Goal: Task Accomplishment & Management: Use online tool/utility

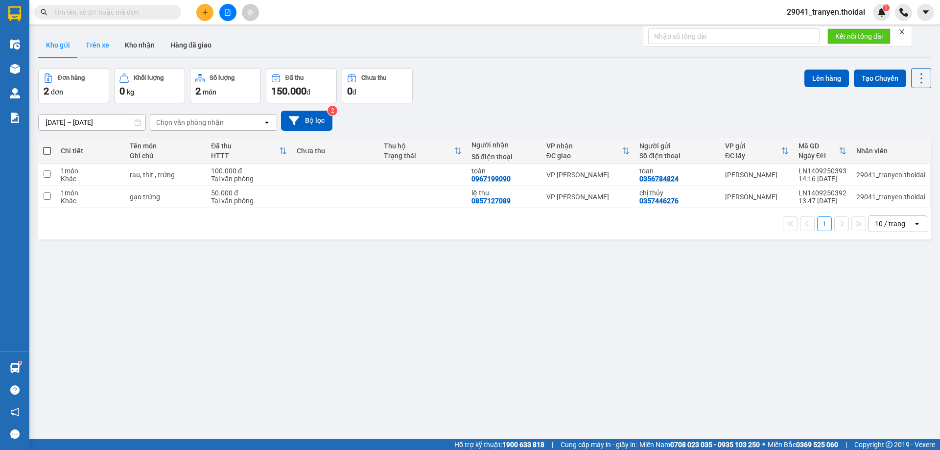
click at [107, 48] on button "Trên xe" at bounding box center [97, 45] width 39 height 24
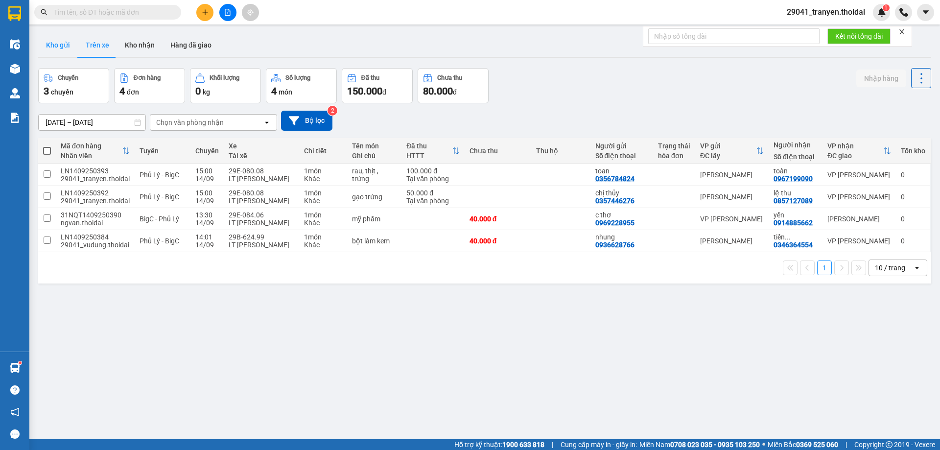
click at [59, 46] on button "Kho gửi" at bounding box center [58, 45] width 40 height 24
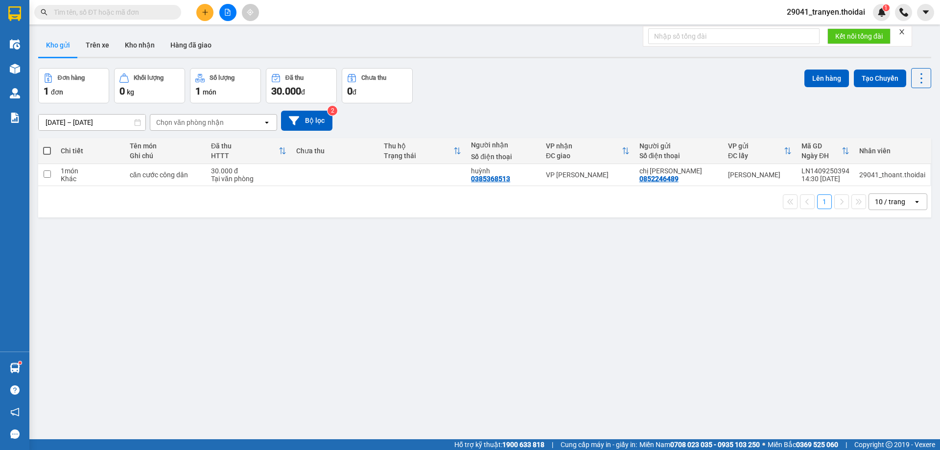
drag, startPoint x: 417, startPoint y: 118, endPoint x: 356, endPoint y: 81, distance: 71.2
click at [418, 112] on div "[DATE] – [DATE] Press the down arrow key to interact with the calendar and sele…" at bounding box center [484, 121] width 893 height 20
click at [45, 174] on input "checkbox" at bounding box center [47, 173] width 7 height 7
checkbox input "true"
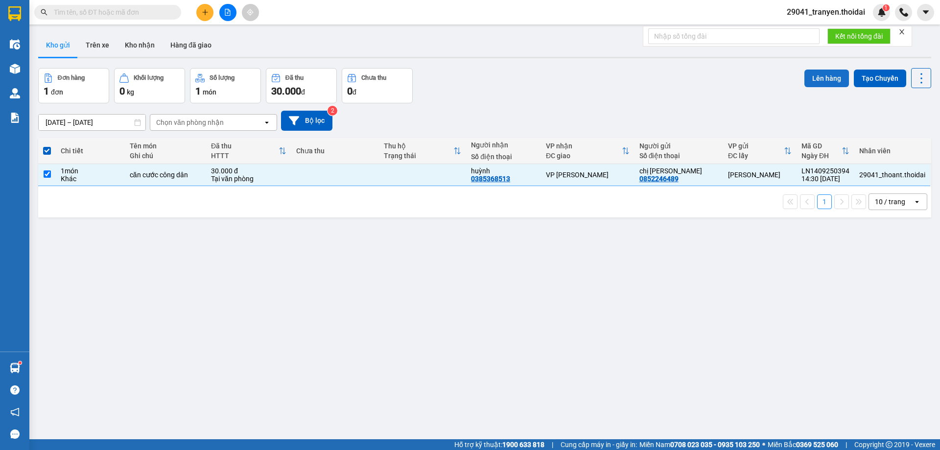
click at [810, 77] on button "Lên hàng" at bounding box center [826, 79] width 45 height 18
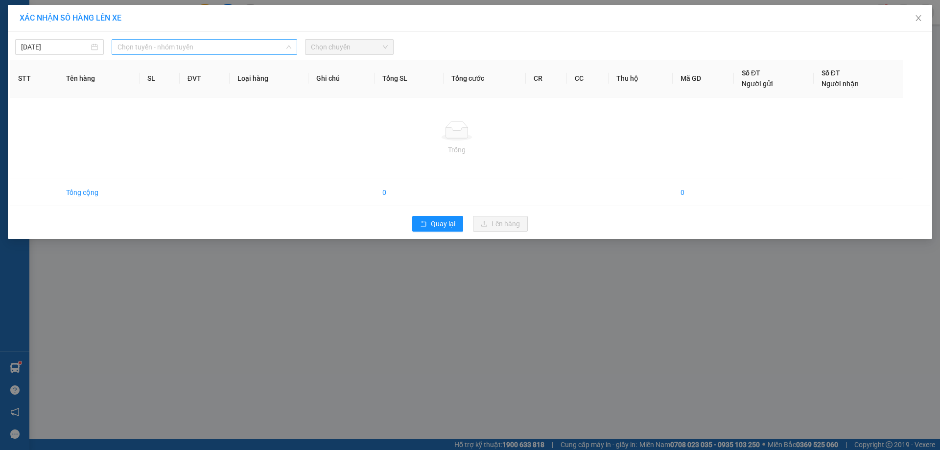
drag, startPoint x: 214, startPoint y: 54, endPoint x: 191, endPoint y: 91, distance: 43.8
click at [214, 54] on div "Chọn tuyến - nhóm tuyến" at bounding box center [205, 47] width 186 height 16
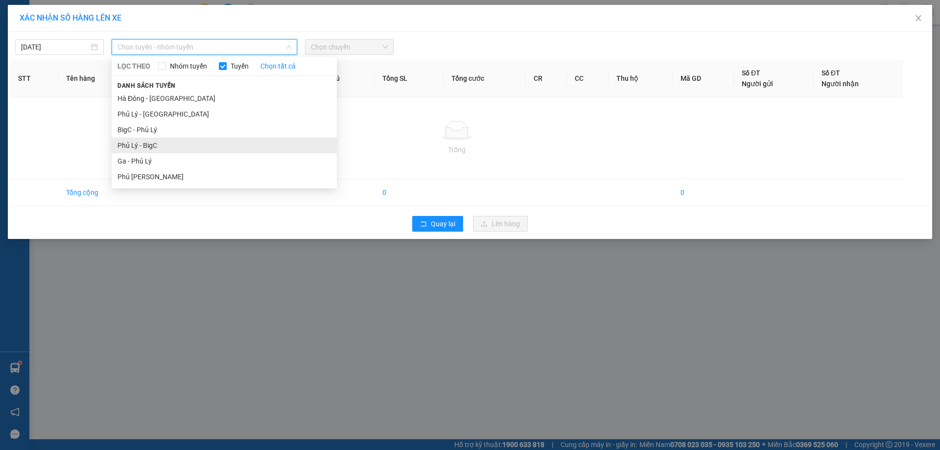
click at [165, 146] on li "Phủ Lý - BigC" at bounding box center [224, 146] width 225 height 16
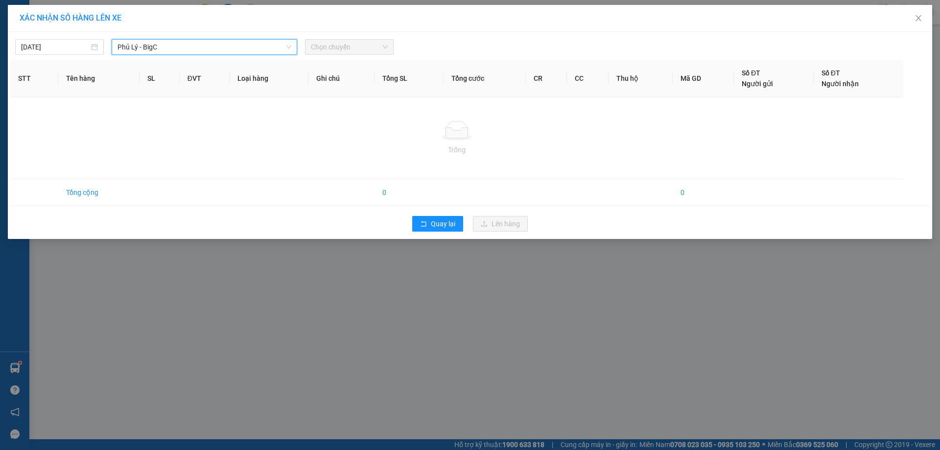
click at [355, 46] on span "Chọn chuyến" at bounding box center [349, 47] width 77 height 15
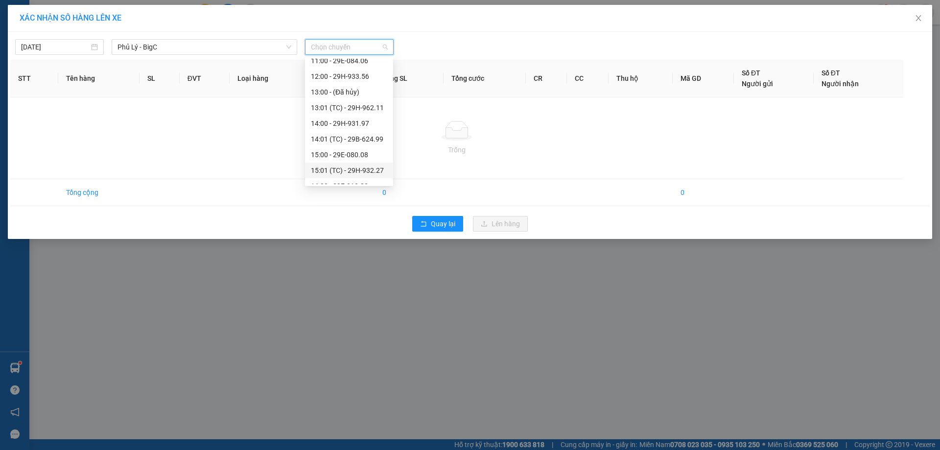
scroll to position [196, 0]
click at [368, 149] on div "16:01 (TC) - 29B-620.59" at bounding box center [349, 152] width 76 height 11
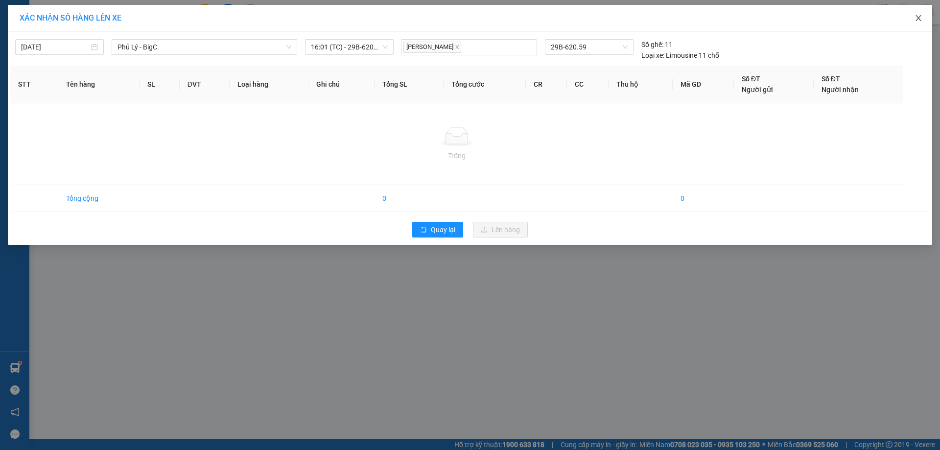
click at [916, 23] on span "Close" at bounding box center [918, 18] width 27 height 27
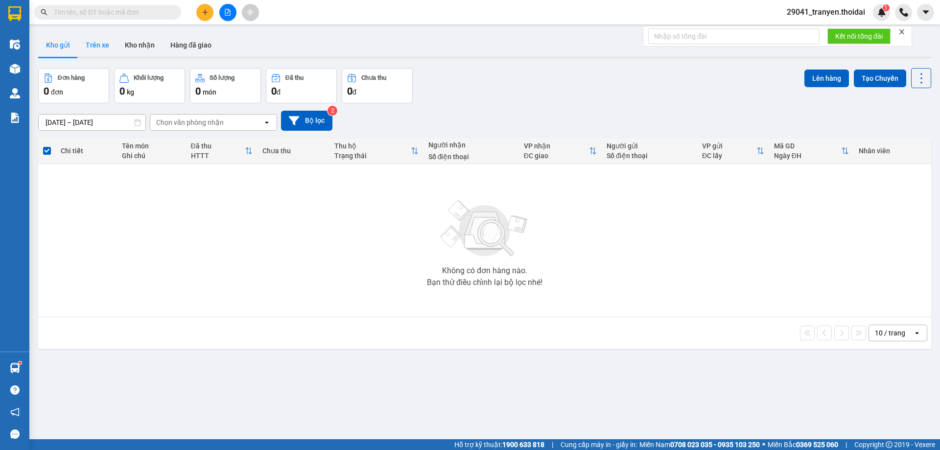
click at [82, 49] on button "Trên xe" at bounding box center [97, 45] width 39 height 24
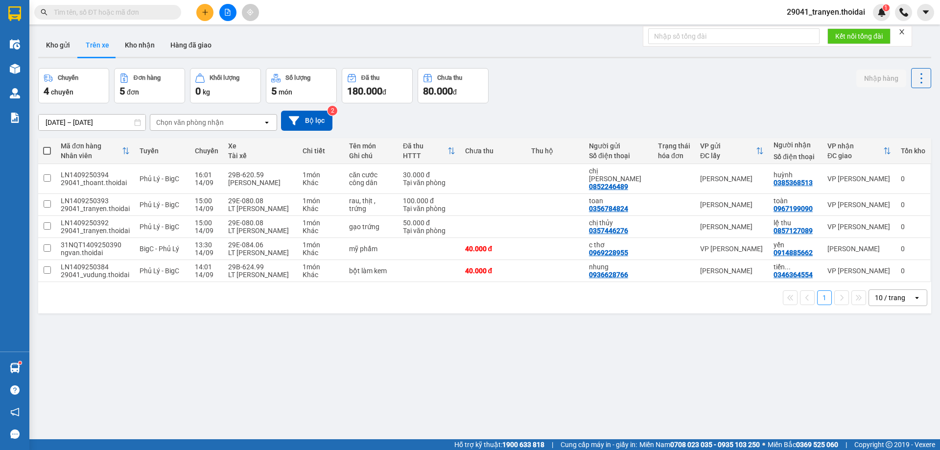
drag, startPoint x: 516, startPoint y: 116, endPoint x: 518, endPoint y: 111, distance: 5.3
click at [518, 111] on div "[DATE] – [DATE] Press the down arrow key to interact with the calendar and sele…" at bounding box center [484, 121] width 893 height 20
click at [128, 12] on input "text" at bounding box center [112, 12] width 116 height 11
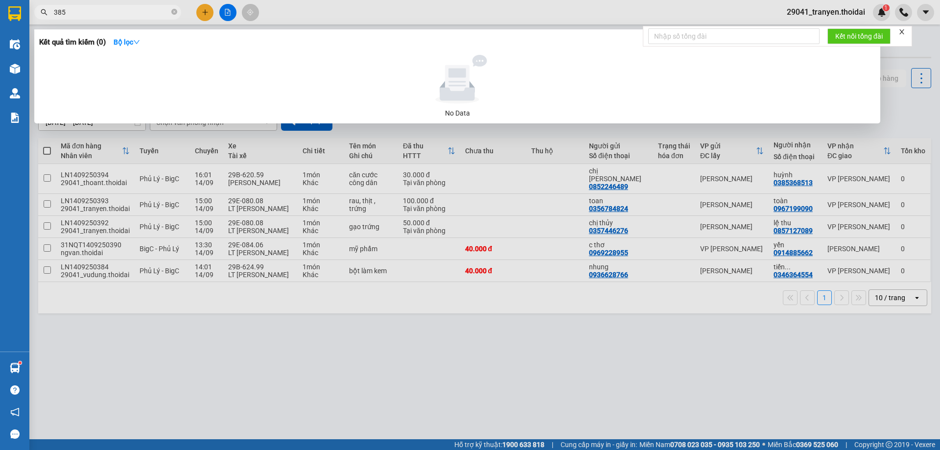
type input "3850"
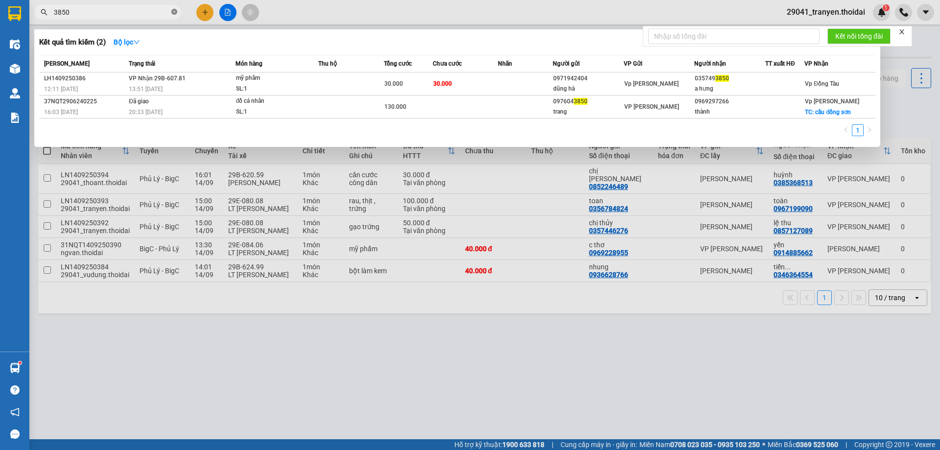
click at [174, 9] on span at bounding box center [174, 12] width 6 height 9
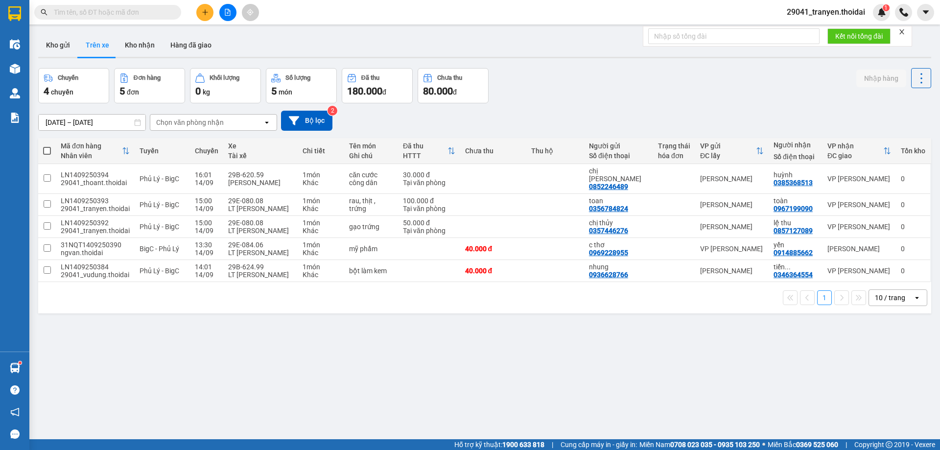
click at [390, 27] on main "ver 1.8.143 Kho gửi Trên xe Kho nhận Hàng đã giao Chuyến 4 chuyến Đơn hàng 5 đơ…" at bounding box center [470, 219] width 940 height 439
click at [503, 111] on div "[DATE] – [DATE] Press the down arrow key to interact with the calendar and sele…" at bounding box center [484, 121] width 893 height 20
